Goal: Find contact information: Find contact information

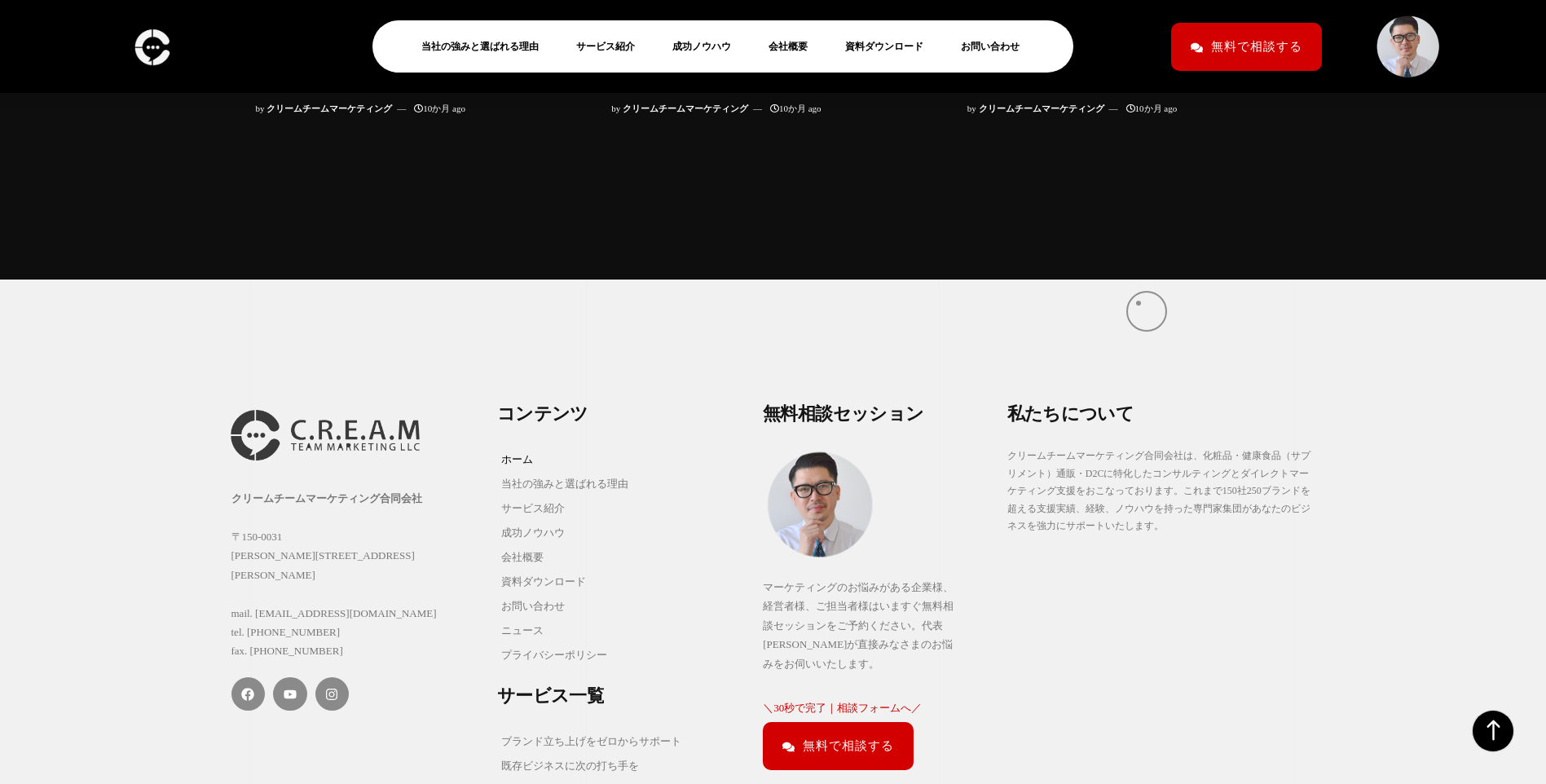
scroll to position [15932, 0]
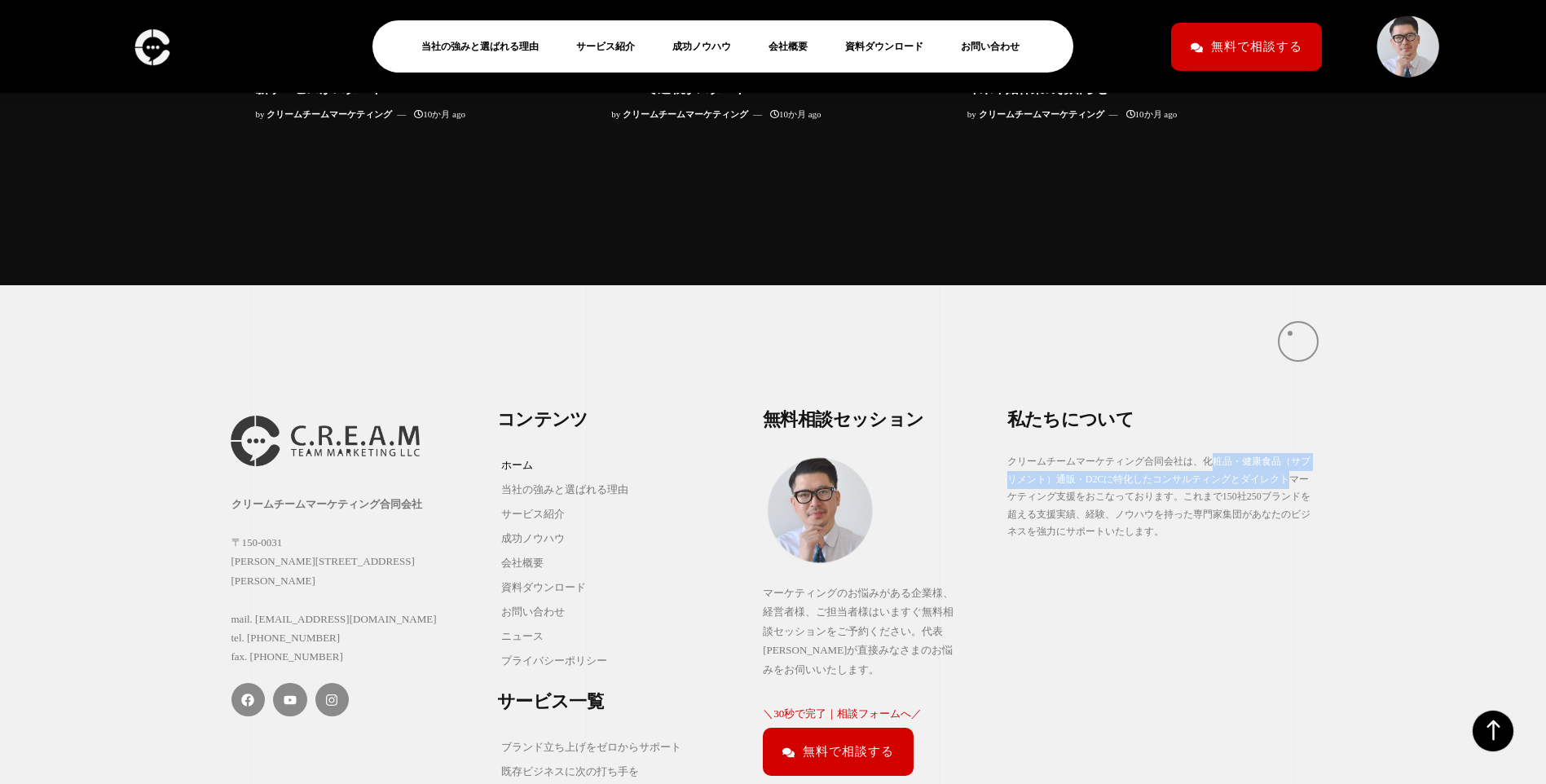
drag, startPoint x: 1211, startPoint y: 319, endPoint x: 1290, endPoint y: 333, distance: 80.2
click at [1290, 453] on p "クリームチームマーケティング合同会社は、化粧品・健康食品（サプリメント）通販・D2Cに特化したコンサルティングとダイレクトマーケティング支援をおこなっておりま…" at bounding box center [1161, 496] width 308 height 88
drag, startPoint x: 1290, startPoint y: 333, endPoint x: 1201, endPoint y: 283, distance: 102.1
click at [1201, 407] on h2 "私 た ち に つ い て" at bounding box center [1161, 422] width 308 height 29
drag, startPoint x: 1208, startPoint y: 316, endPoint x: 1075, endPoint y: 352, distance: 137.8
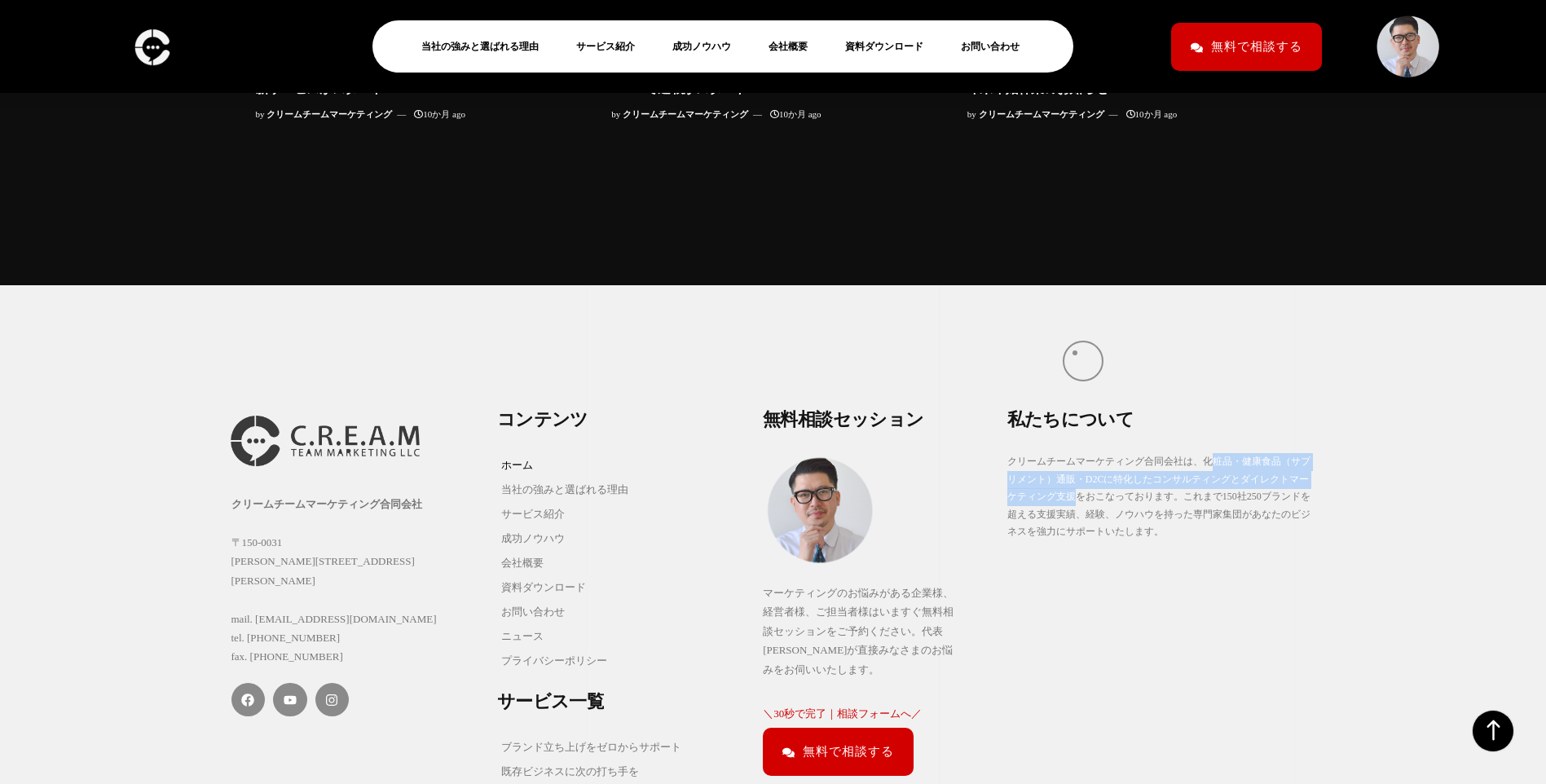
click at [1075, 453] on p "クリームチームマーケティング合同会社は、化粧品・健康食品（サプリメント）通販・D2Cに特化したコンサルティングとダイレクトマーケティング支援をおこなっておりま…" at bounding box center [1161, 496] width 308 height 88
copy p "粧品・健康食品（サプリメント）通販・D2Cに特化したコンサルティングとダイレクトマーケティング支援"
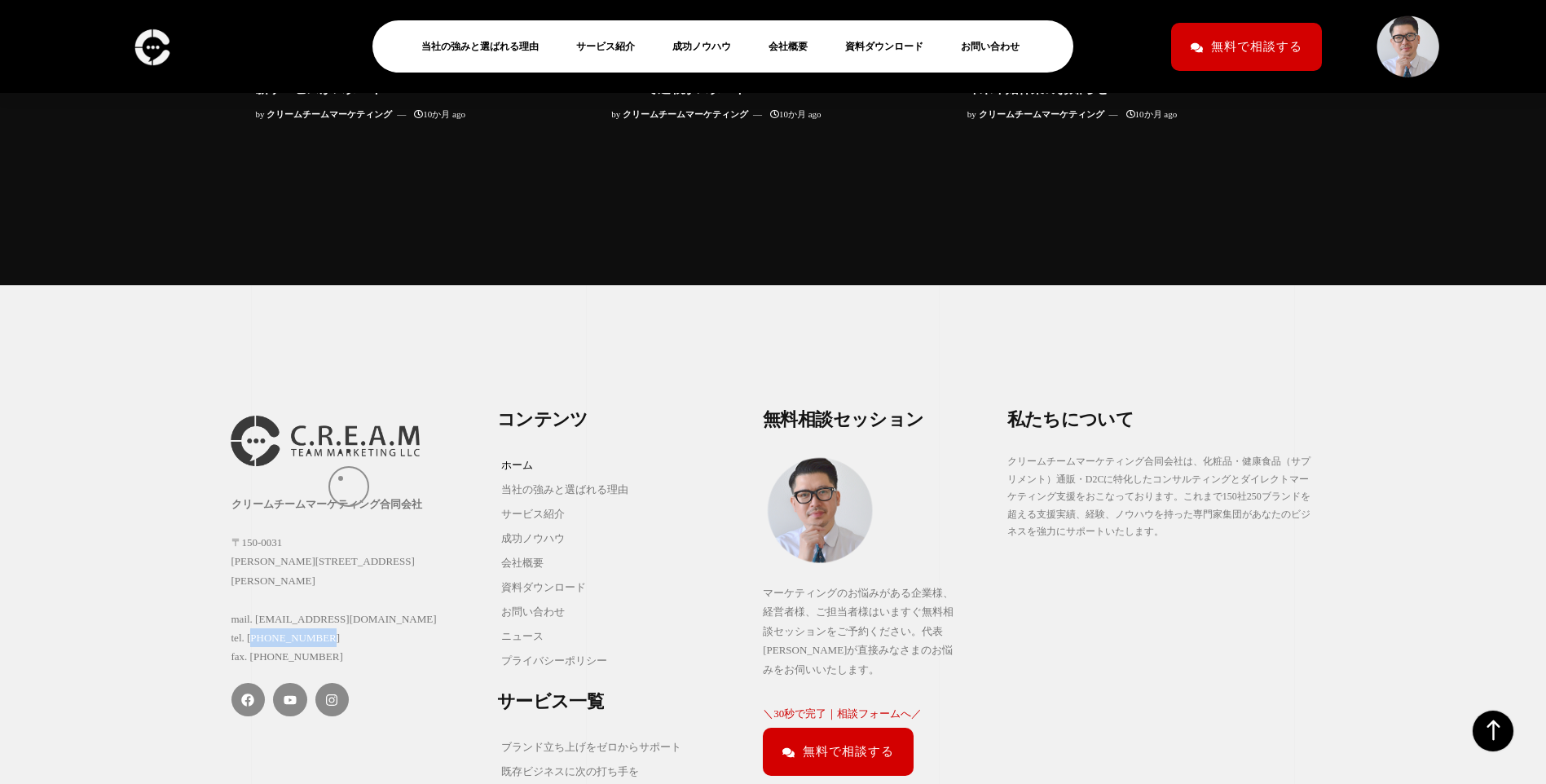
drag, startPoint x: 250, startPoint y: 470, endPoint x: 341, endPoint y: 478, distance: 91.4
click at [341, 495] on div "クリームチームマーケティング合同会社 〒150-0031 東京都渋谷区桜丘町15-14 フジビル40 7F mail. info@creamteam.jp t…" at bounding box center [356, 581] width 249 height 172
copy div "03-4360-5645"
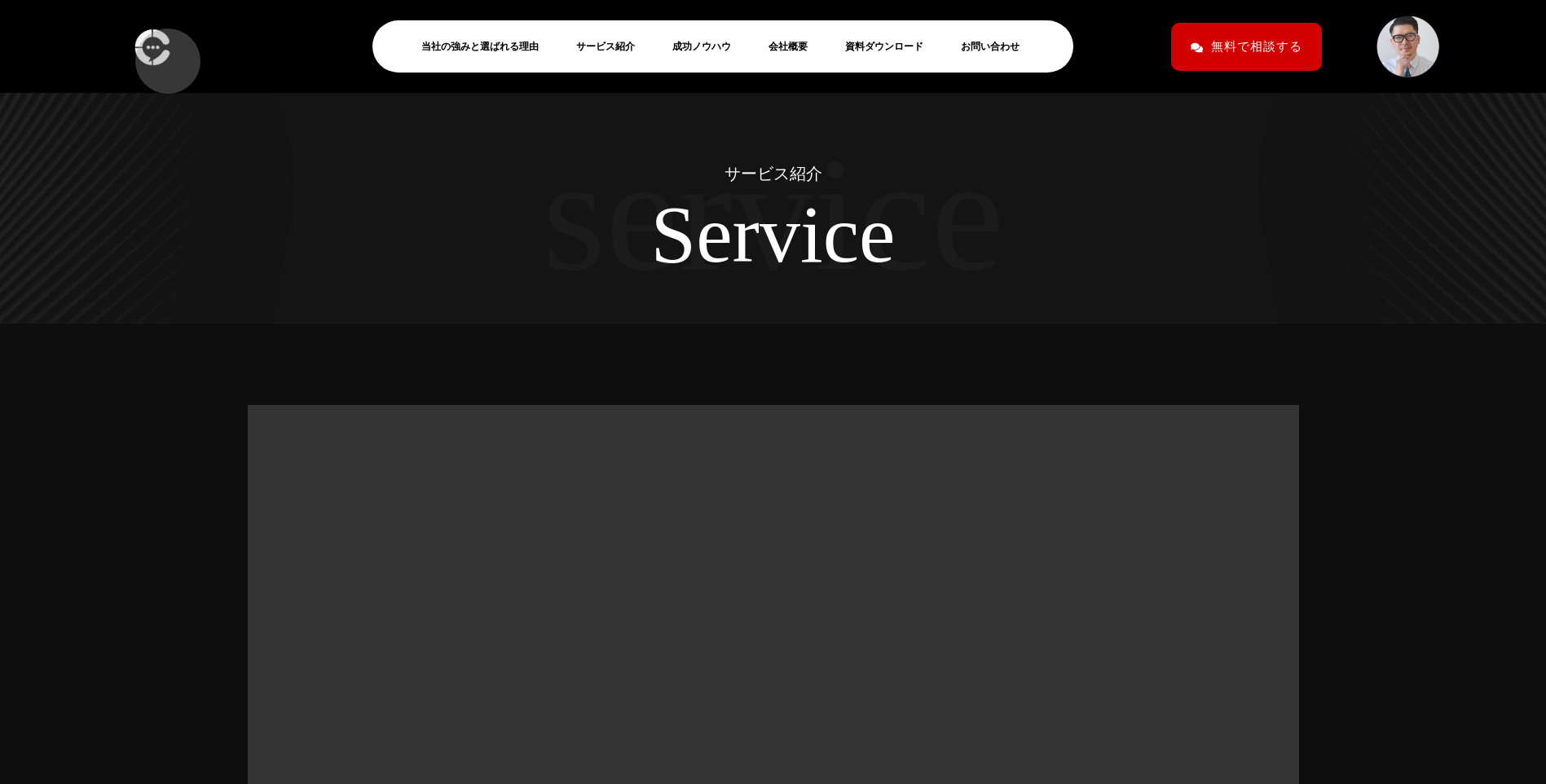
click at [159, 53] on img at bounding box center [152, 47] width 44 height 48
